Goal: Find specific page/section: Find specific page/section

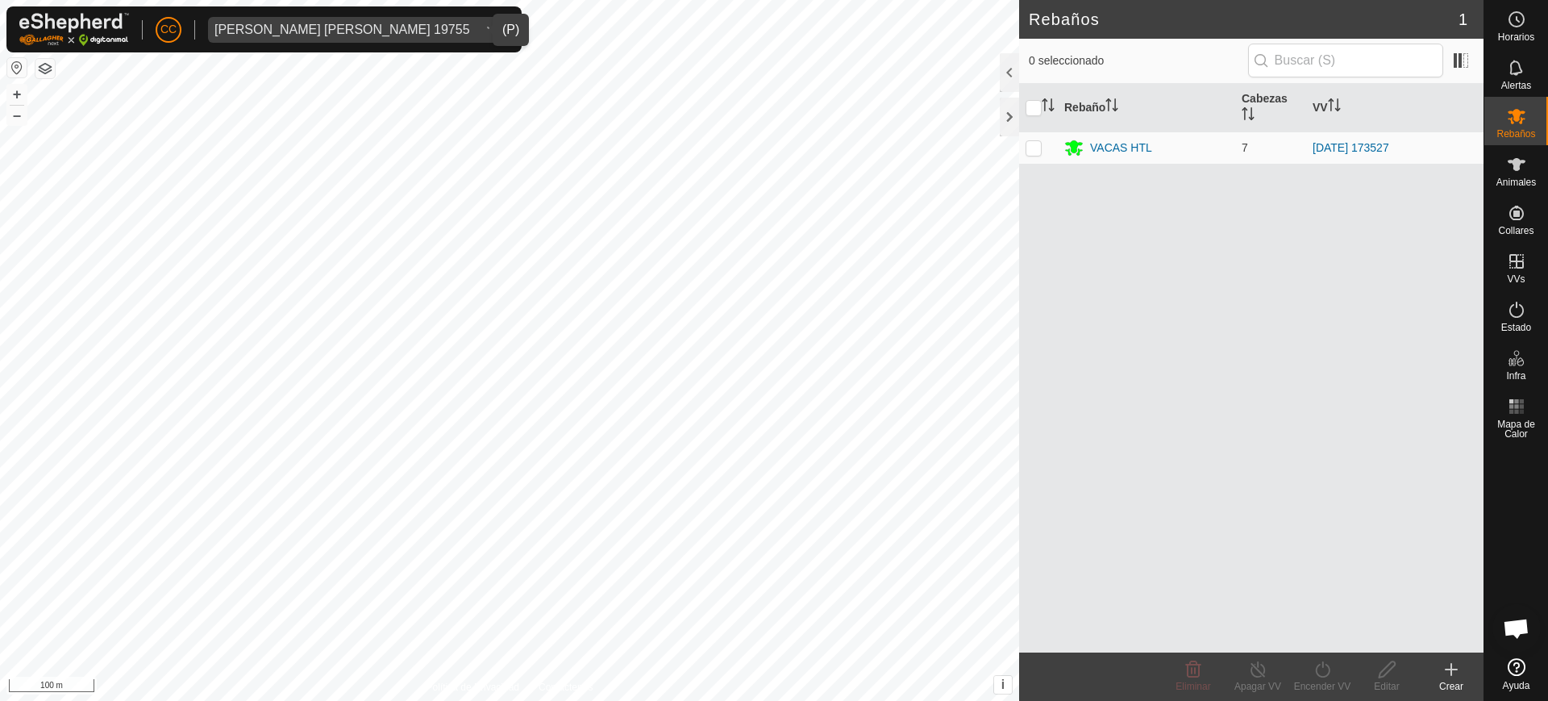
click at [367, 31] on div "[PERSON_NAME] [PERSON_NAME] 19755" at bounding box center [342, 29] width 256 height 13
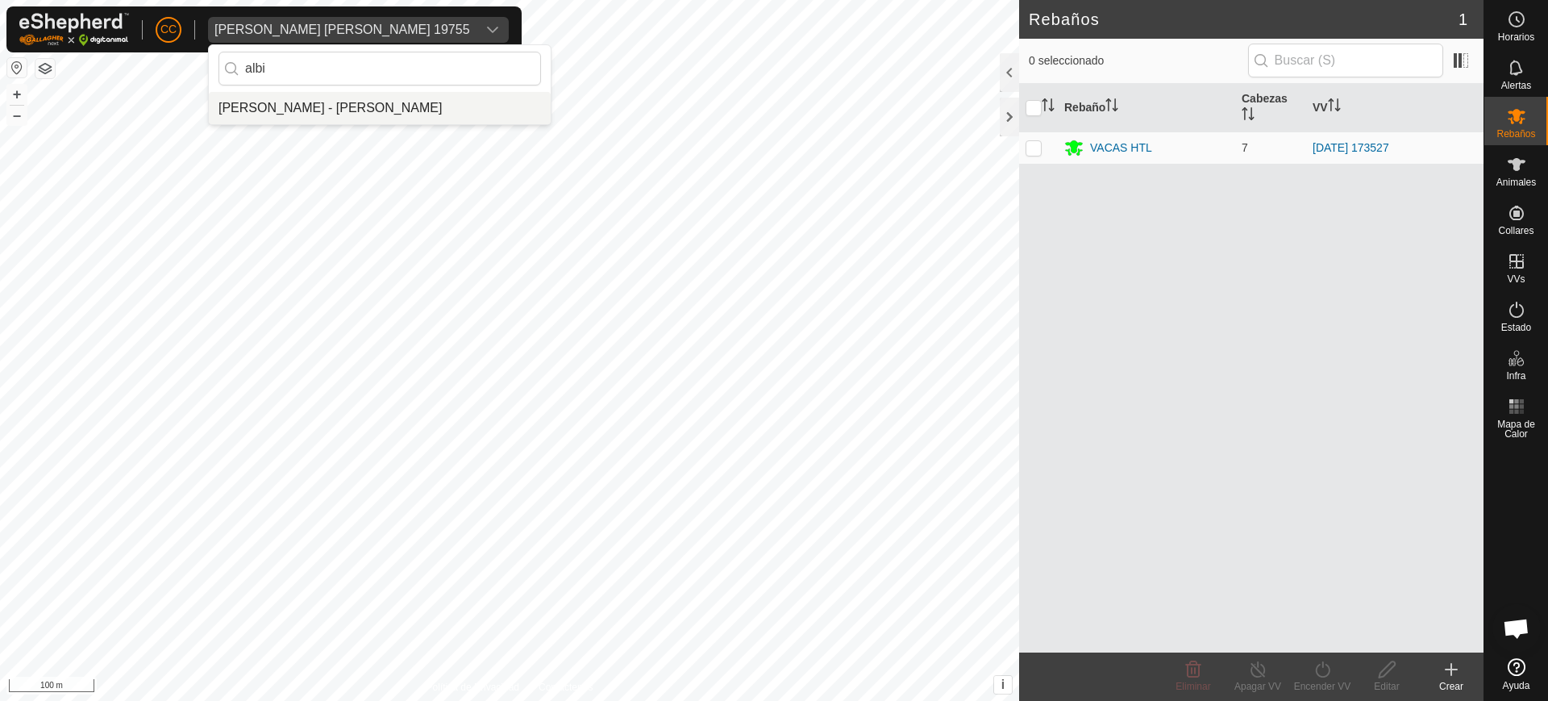
type input "albi"
click at [398, 110] on li "[PERSON_NAME] - [PERSON_NAME]" at bounding box center [380, 108] width 342 height 32
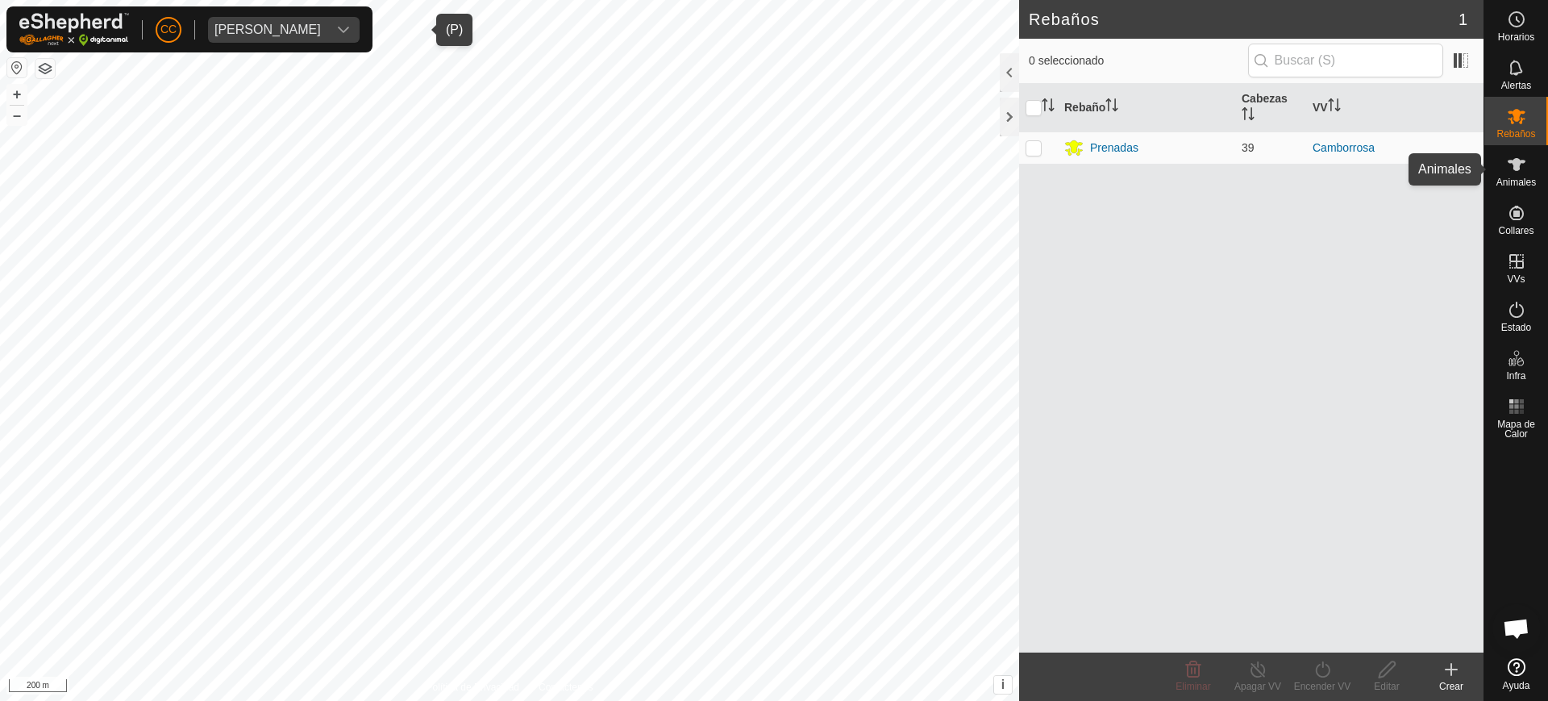
click at [1498, 164] on div "Animales" at bounding box center [1516, 169] width 64 height 48
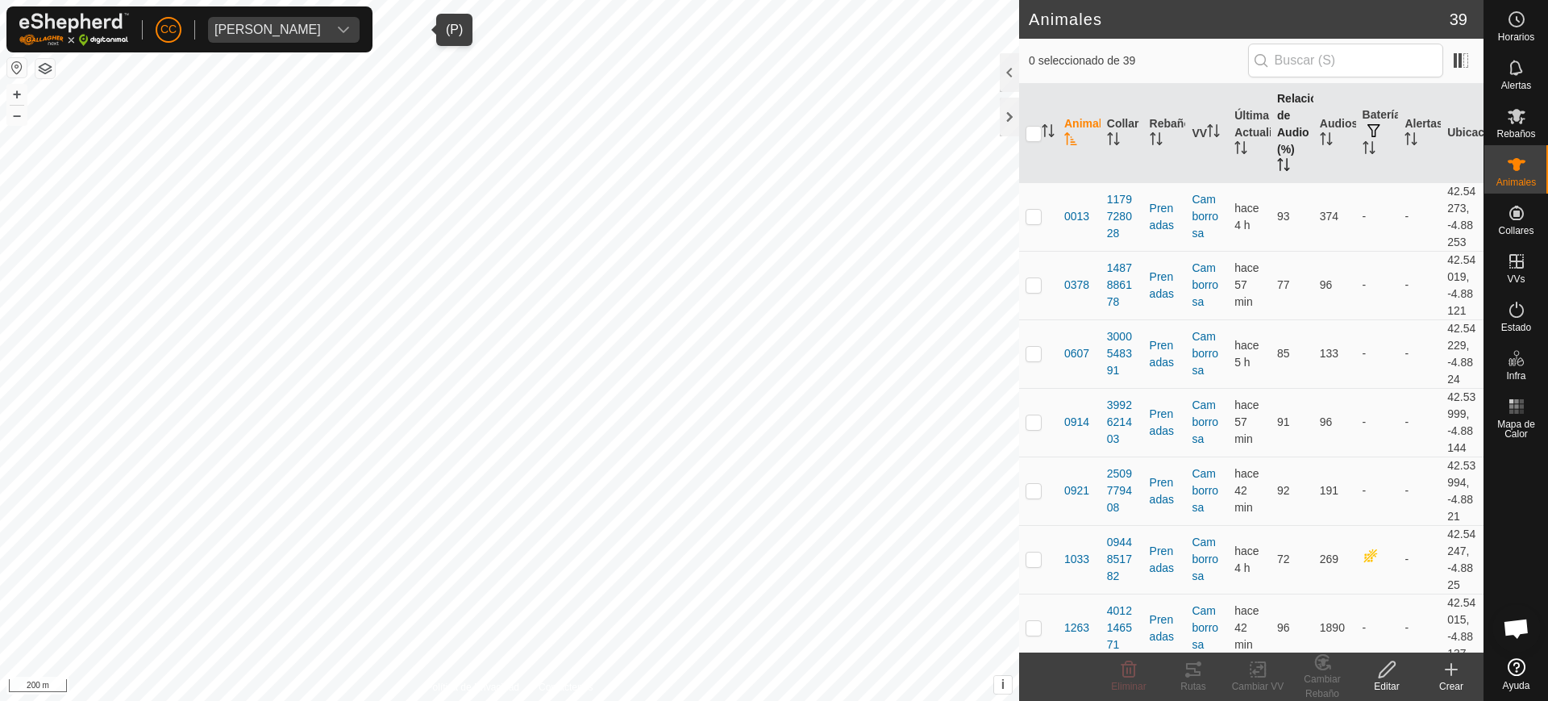
click at [1282, 152] on th "Relación de Audio (%)" at bounding box center [1292, 133] width 43 height 99
click at [1244, 150] on icon "Activar para ordenar" at bounding box center [1245, 147] width 2 height 13
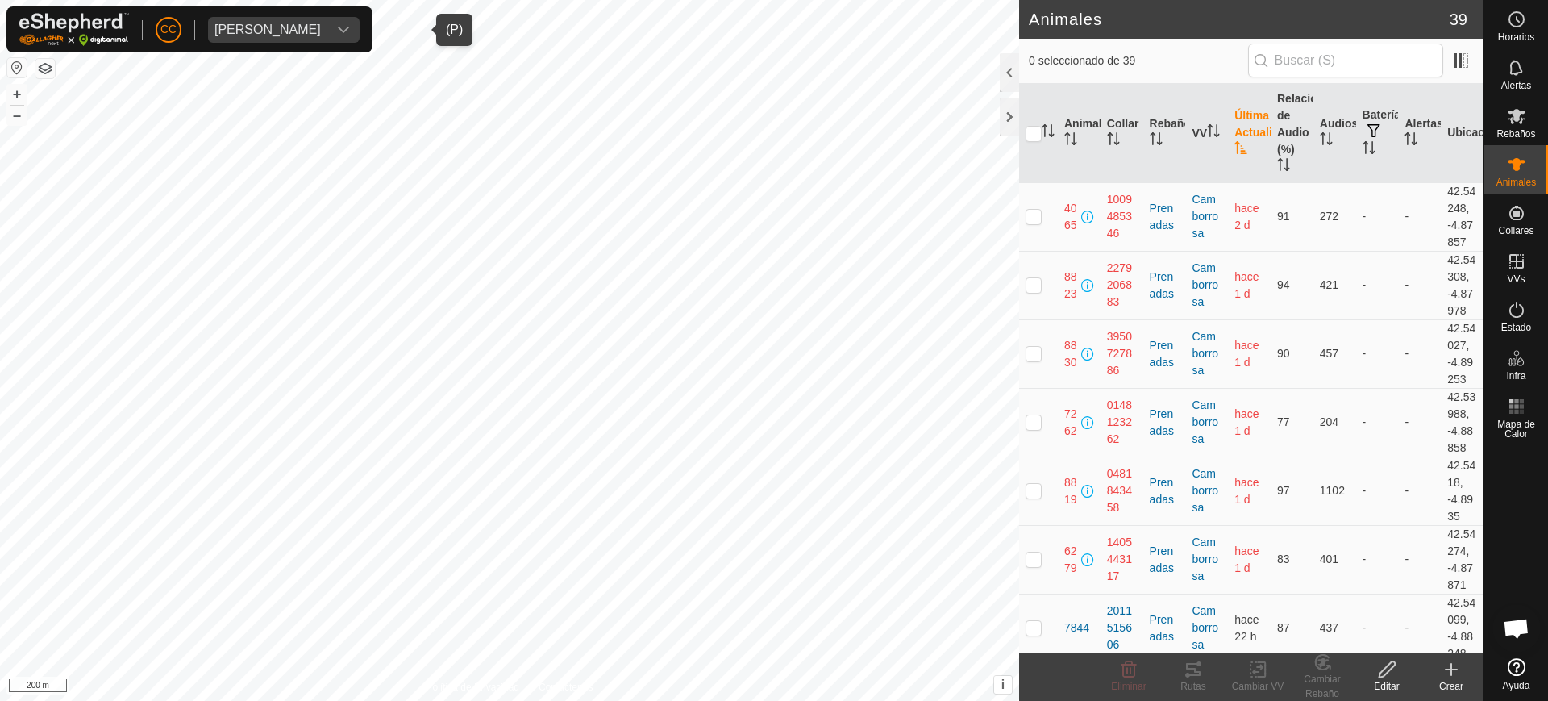
click at [1238, 150] on icon "Activar para ordenar" at bounding box center [1240, 147] width 12 height 13
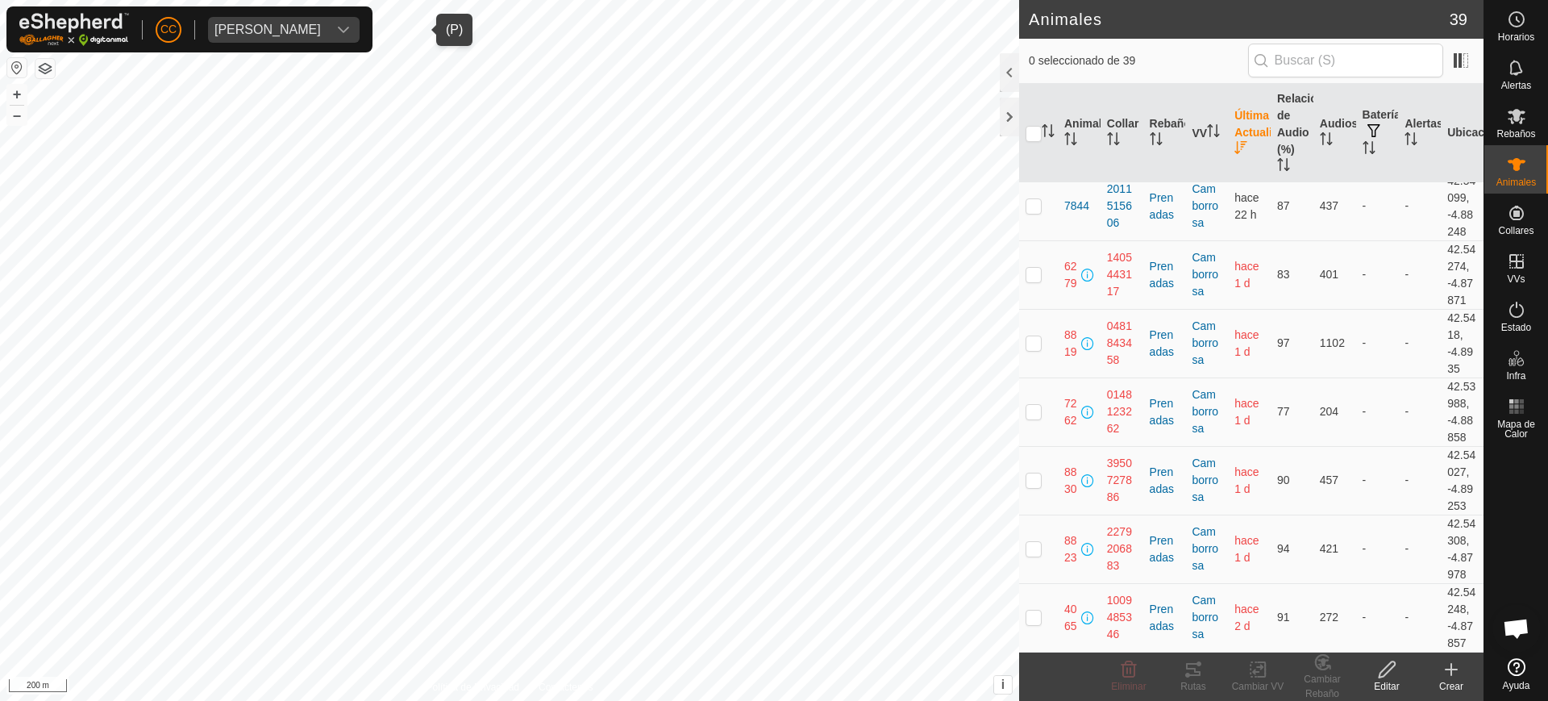
scroll to position [2830, 0]
